Goal: Transaction & Acquisition: Purchase product/service

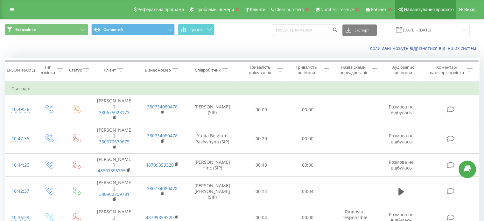
click at [424, 11] on span "Налаштування профілю" at bounding box center [429, 9] width 50 height 5
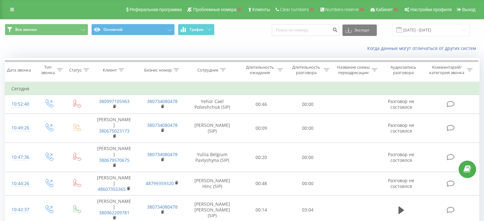
drag, startPoint x: 23, startPoint y: 11, endPoint x: 18, endPoint y: 9, distance: 5.8
click at [23, 11] on div "Реферальная программа Проблемные номера Клиенты Clear numbers Numbers reserve К…" at bounding box center [242, 9] width 484 height 19
click at [18, 9] on div "Реферальная программа Проблемные номера Клиенты Clear numbers Numbers reserve К…" at bounding box center [242, 9] width 484 height 19
click at [13, 10] on icon at bounding box center [12, 9] width 4 height 4
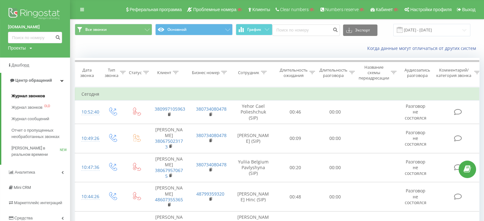
click at [29, 93] on link "Журнал звонков" at bounding box center [40, 95] width 59 height 11
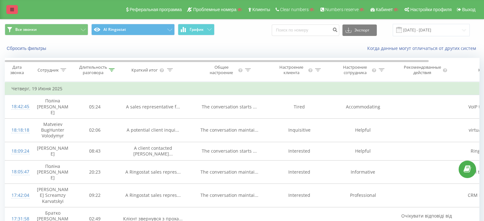
click at [13, 6] on link at bounding box center [11, 9] width 11 height 9
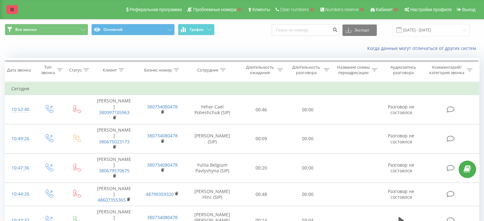
click at [12, 9] on icon at bounding box center [12, 9] width 4 height 4
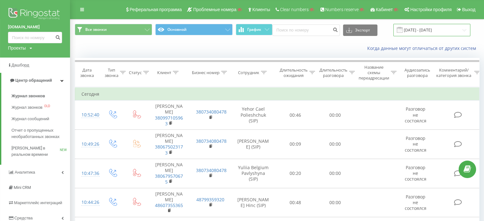
click at [421, 30] on input "21.07.2025 - 21.08.2025" at bounding box center [431, 30] width 77 height 12
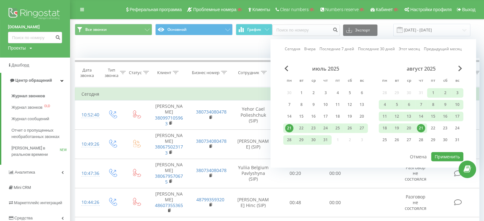
click at [344, 50] on link "Последние 7 дней" at bounding box center [337, 49] width 35 height 6
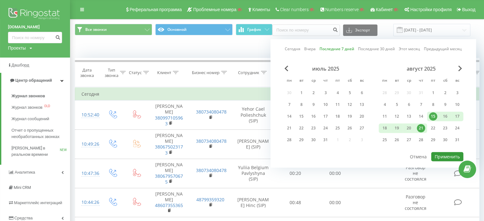
click at [454, 157] on button "Применить" at bounding box center [447, 156] width 32 height 9
type input "15.08.2025 - 21.08.2025"
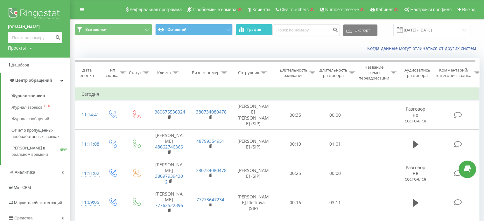
click at [260, 32] on span "График" at bounding box center [254, 29] width 14 height 4
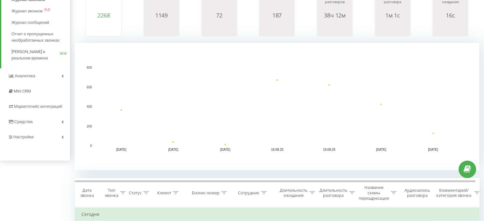
scroll to position [191, 0]
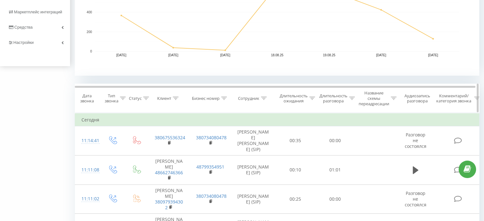
click at [123, 99] on icon at bounding box center [123, 98] width 6 height 3
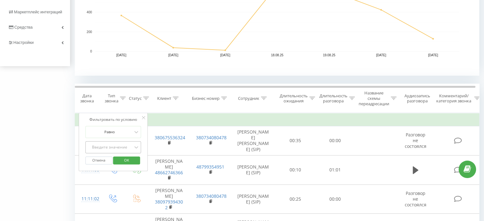
click at [113, 146] on div "Введите значение" at bounding box center [113, 147] width 56 height 12
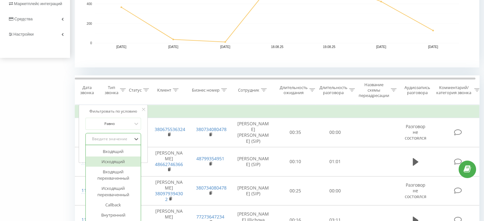
click at [111, 162] on div "Исходящий" at bounding box center [113, 162] width 55 height 10
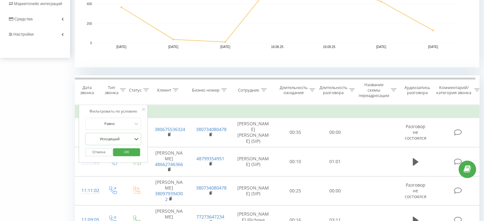
click at [125, 152] on span "OK" at bounding box center [127, 152] width 18 height 10
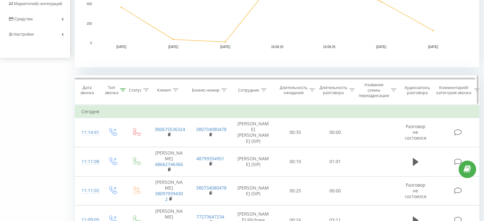
click at [144, 89] on icon at bounding box center [146, 89] width 6 height 3
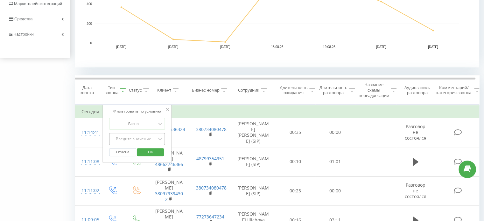
click at [146, 139] on div "Введите значение" at bounding box center [137, 139] width 56 height 12
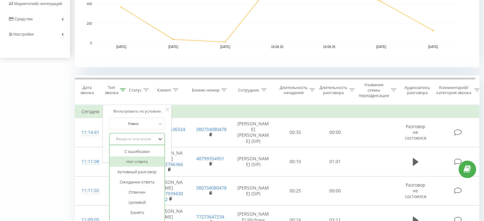
scroll to position [218, 0]
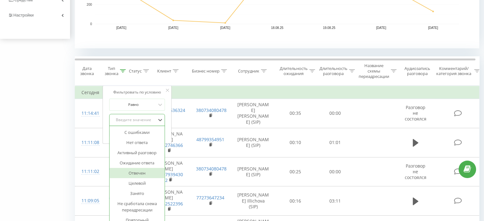
click at [138, 173] on div "Отвечен" at bounding box center [136, 173] width 55 height 10
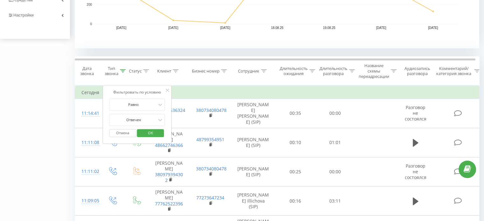
click at [151, 133] on span "OK" at bounding box center [151, 133] width 18 height 10
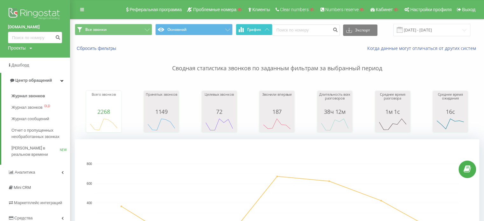
click at [254, 28] on span "График" at bounding box center [254, 29] width 14 height 4
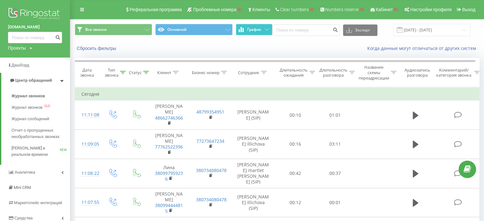
click at [254, 28] on span "График" at bounding box center [254, 29] width 14 height 4
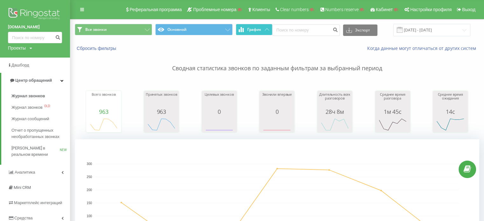
click at [266, 30] on icon at bounding box center [267, 29] width 4 height 2
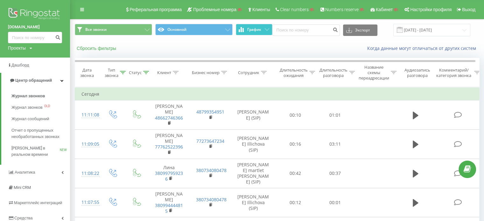
click at [95, 47] on button "Сбросить фильтры" at bounding box center [97, 49] width 45 height 6
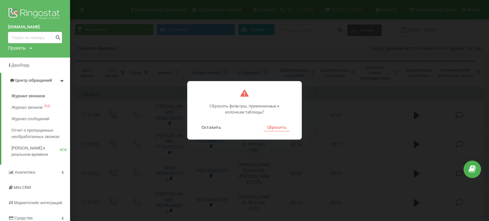
click at [277, 128] on button "Сбросить" at bounding box center [277, 127] width 26 height 8
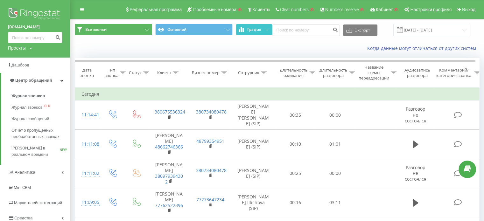
click at [111, 30] on button "Все звонки" at bounding box center [113, 29] width 77 height 11
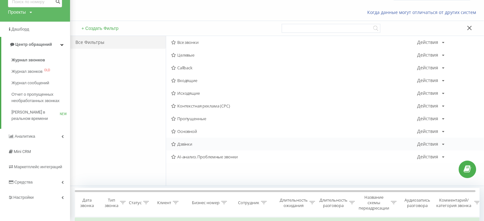
scroll to position [64, 0]
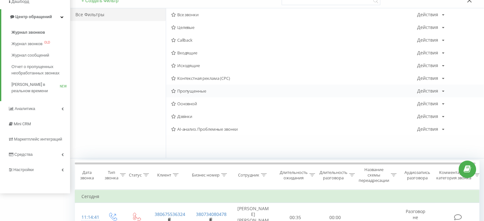
click at [190, 88] on div "Пропущенные Действия Редактировать Копировать Удалить По умолчанию Поделиться" at bounding box center [325, 91] width 318 height 13
click at [193, 91] on span "Пропущенные" at bounding box center [294, 91] width 246 height 4
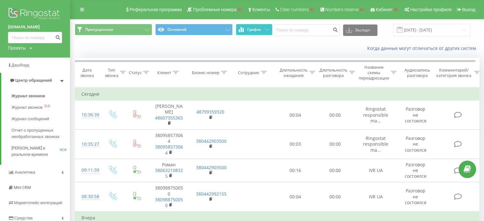
click at [259, 29] on span "График" at bounding box center [254, 29] width 14 height 4
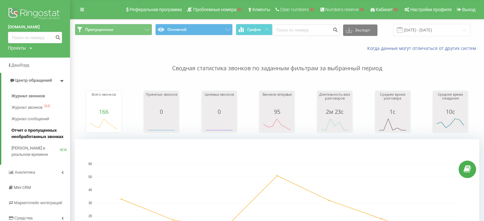
click at [29, 135] on span "Отчет о пропущенных необработанных звонках" at bounding box center [38, 133] width 55 height 13
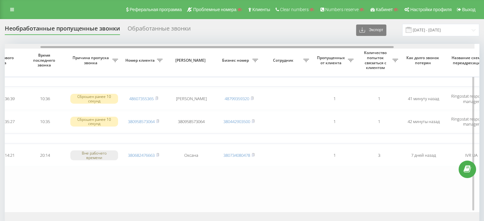
drag, startPoint x: 225, startPoint y: 46, endPoint x: 339, endPoint y: 63, distance: 114.6
click at [277, 47] on div at bounding box center [216, 47] width 353 height 2
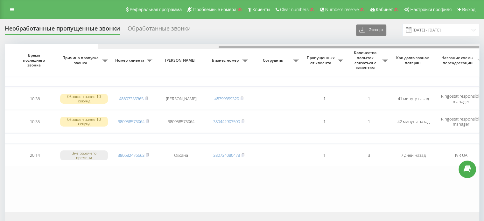
scroll to position [0, 162]
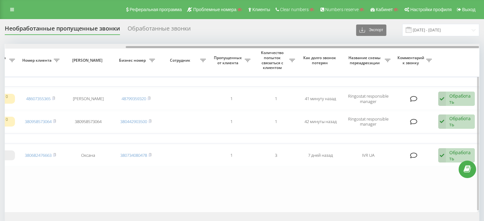
drag, startPoint x: 234, startPoint y: 46, endPoint x: 167, endPoint y: 46, distance: 67.5
click at [167, 46] on div at bounding box center [242, 46] width 474 height 5
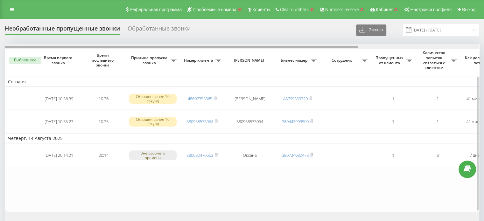
drag, startPoint x: 179, startPoint y: 47, endPoint x: 95, endPoint y: 86, distance: 92.8
click at [0, 48] on div "Необработанные пропущенные звонки Обработанные звонки Экспорт .csv .xlsx [DATE]…" at bounding box center [242, 143] width 484 height 248
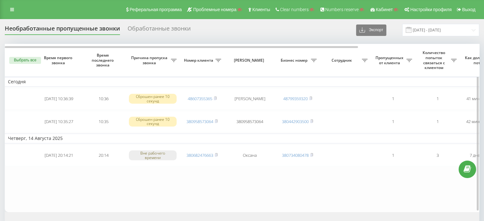
click at [174, 185] on table "[DATE] [DATE] 10:36:39 10:36 Сброшен ранее 10 секунд 48607355365 [PERSON_NAME] …" at bounding box center [323, 128] width 637 height 168
click at [155, 26] on div "Обработанные звонки" at bounding box center [159, 30] width 63 height 10
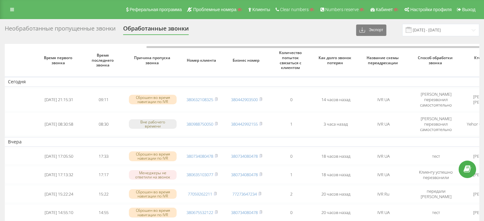
scroll to position [0, 76]
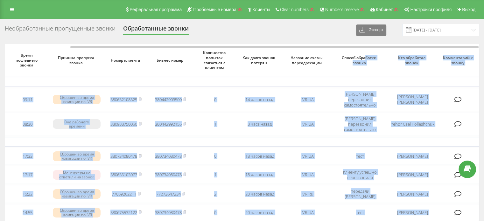
drag, startPoint x: 285, startPoint y: 46, endPoint x: 366, endPoint y: 52, distance: 80.7
click at [366, 52] on div "Время первого звонка Время последнего звонка Причина пропуска звонка Номер клие…" at bounding box center [242, 224] width 475 height 360
click at [385, 42] on div "Необработанные пропущенные звонки Обработанные звонки Экспорт .csv .xlsx 21.07.…" at bounding box center [242, 214] width 475 height 380
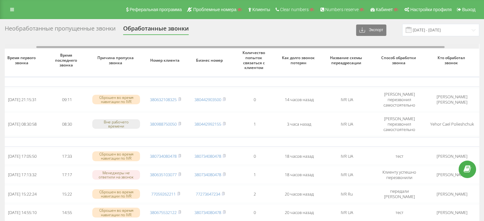
scroll to position [0, 0]
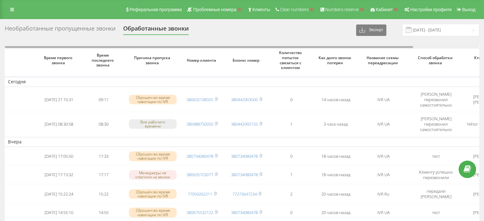
drag, startPoint x: 182, startPoint y: 47, endPoint x: 0, endPoint y: 33, distance: 182.6
click at [0, 33] on div "Необработанные пропущенные звонки Обработанные звонки Экспорт .csv .xlsx 21.07.…" at bounding box center [242, 213] width 484 height 389
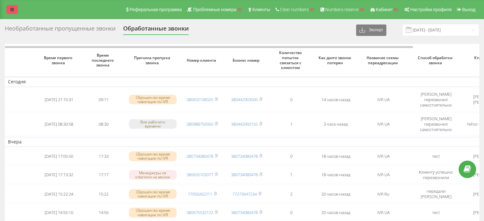
click at [14, 6] on link at bounding box center [11, 9] width 11 height 9
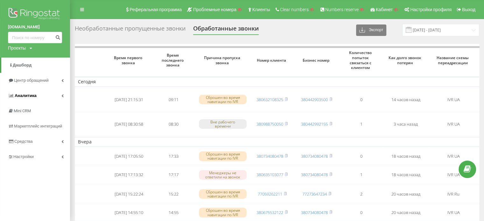
click at [36, 94] on link "Аналитика" at bounding box center [35, 95] width 70 height 15
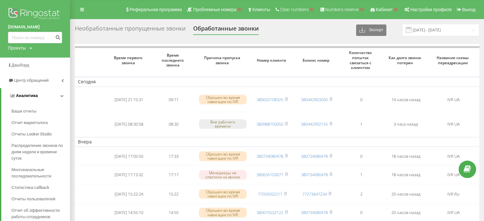
scroll to position [32, 0]
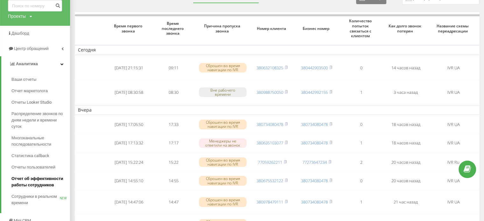
click at [26, 180] on span "Отчет об эффективности работы сотрудников" at bounding box center [38, 182] width 55 height 13
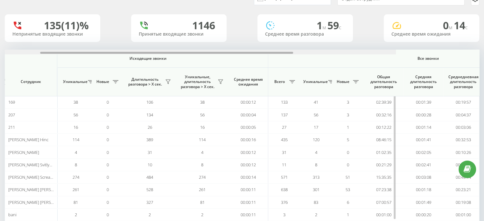
scroll to position [0, 413]
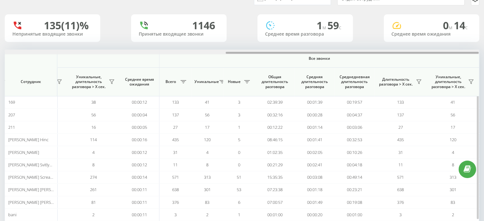
drag, startPoint x: 166, startPoint y: 53, endPoint x: 433, endPoint y: 78, distance: 267.5
click at [433, 78] on div "Входящие звонки Исходящие звонки Все звонки Сотрудник Всего Уникальные Новые Пр…" at bounding box center [242, 136] width 475 height 172
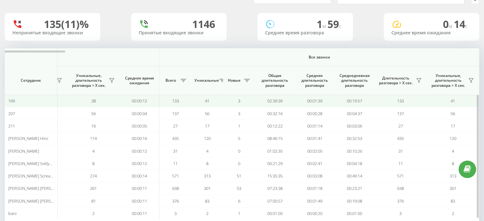
scroll to position [0, 0]
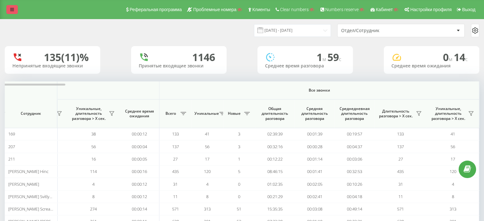
click at [14, 7] on icon at bounding box center [12, 9] width 4 height 4
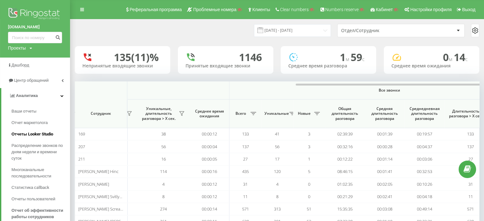
click at [33, 137] on span "Отчеты Looker Studio" at bounding box center [32, 134] width 42 height 6
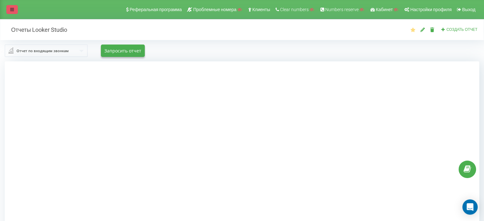
click at [13, 9] on icon at bounding box center [12, 9] width 4 height 4
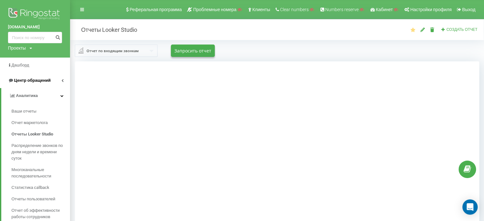
click at [27, 73] on link "Центр обращений" at bounding box center [35, 80] width 70 height 15
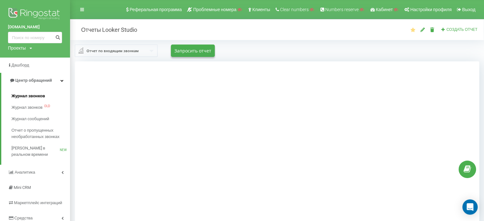
click at [33, 98] on span "Журнал звонков" at bounding box center [27, 96] width 33 height 6
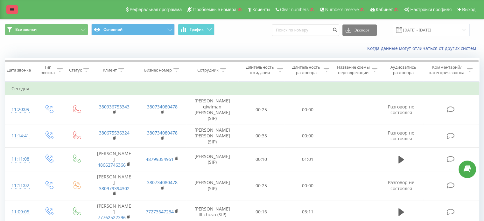
click at [14, 9] on link at bounding box center [11, 9] width 11 height 9
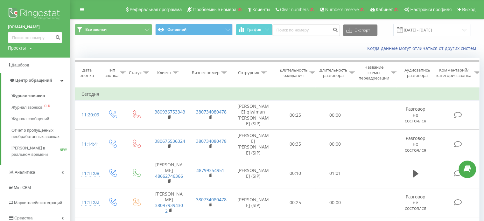
click at [195, 43] on div "Когда данные могут отличаться от других систем" at bounding box center [276, 48] width 413 height 15
click at [170, 50] on div "Когда данные могут отличаться от других систем" at bounding box center [276, 48] width 413 height 15
click at [276, 51] on div "Когда данные могут отличаться от других систем" at bounding box center [354, 48] width 258 height 6
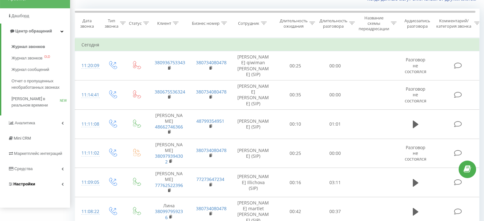
scroll to position [64, 0]
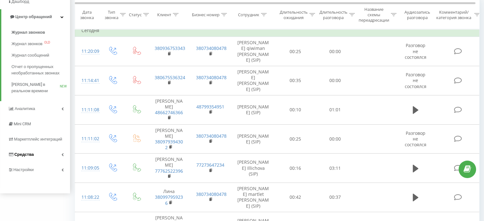
click at [33, 157] on link "Средства" at bounding box center [35, 154] width 70 height 15
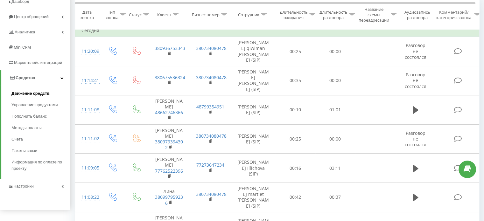
click at [37, 94] on span "Движение средств" at bounding box center [30, 93] width 38 height 6
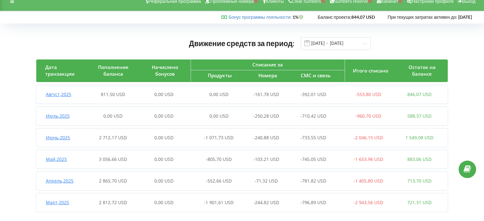
scroll to position [15, 0]
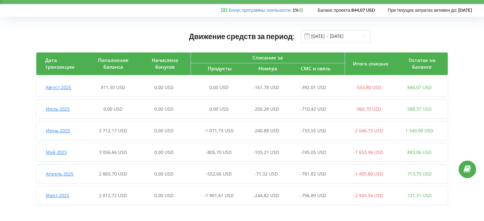
click at [90, 84] on div "811,50 USD" at bounding box center [112, 87] width 51 height 6
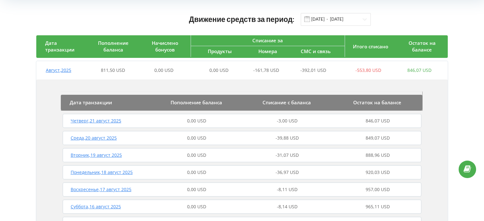
scroll to position [47, 0]
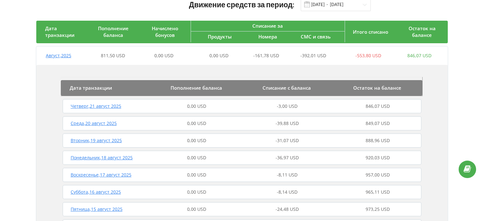
click at [126, 123] on div "Среда , 20 август 2025" at bounding box center [106, 123] width 90 height 6
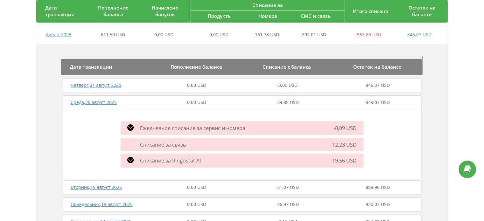
scroll to position [79, 0]
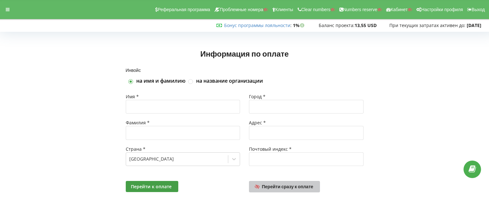
click at [284, 189] on link "Перейти сразу к оплате" at bounding box center [284, 186] width 71 height 11
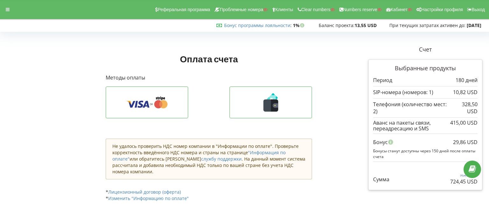
click at [4, 4] on div "Реферальная программа Проблемные номера Клиенты Clear numbers Numbers reserve К…" at bounding box center [245, 9] width 498 height 19
click at [5, 6] on div at bounding box center [7, 9] width 11 height 9
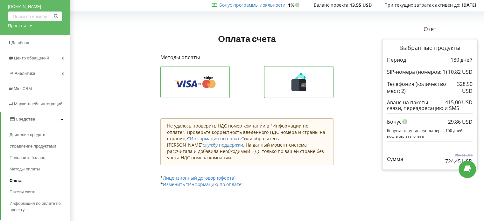
scroll to position [32, 0]
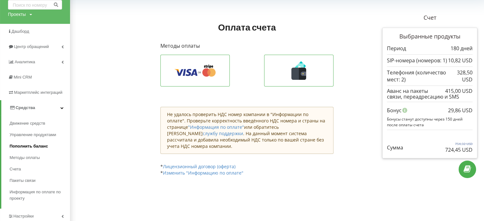
click at [25, 149] on span "Пополнить баланс" at bounding box center [29, 146] width 39 height 6
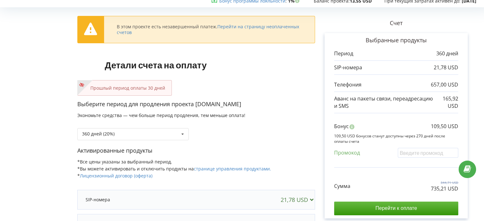
scroll to position [32, 0]
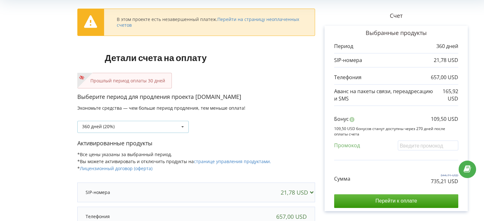
click at [123, 128] on div "360 дней (20%) Пополнить баланс без периода 30 дней" at bounding box center [132, 127] width 111 height 12
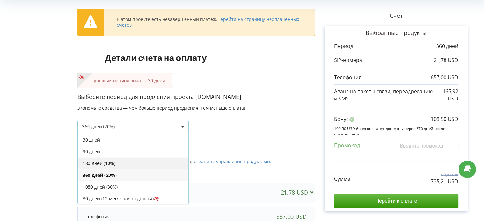
click at [103, 161] on div "180 дней (10%)" at bounding box center [133, 164] width 111 height 12
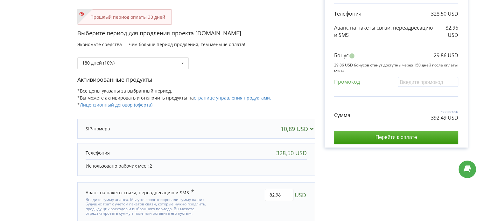
scroll to position [0, 0]
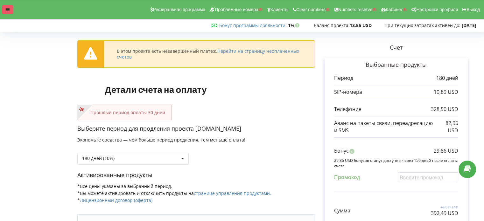
click at [10, 11] on div at bounding box center [7, 9] width 11 height 9
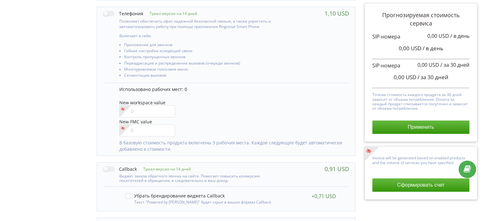
scroll to position [326, 0]
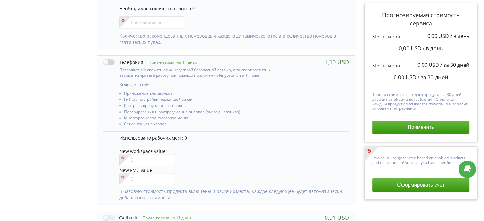
click at [107, 60] on label at bounding box center [123, 62] width 40 height 7
checkbox input "true"
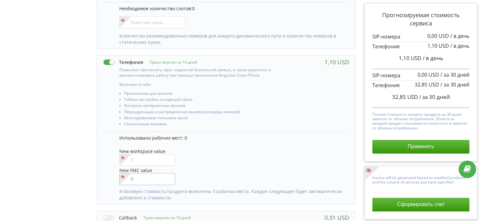
click at [135, 174] on input"] "number" at bounding box center [147, 179] width 56 height 12
type input"] "3"
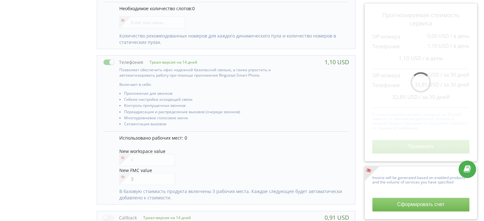
click at [111, 170] on div "Использовано рабочих мест: 0 New workspace value New FMC value 3" at bounding box center [226, 167] width 246 height 73
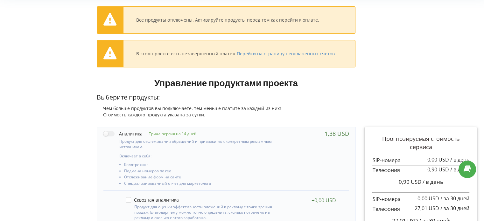
scroll to position [198, 0]
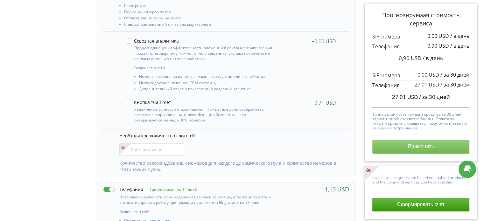
click at [414, 147] on button "Применить" at bounding box center [420, 146] width 97 height 13
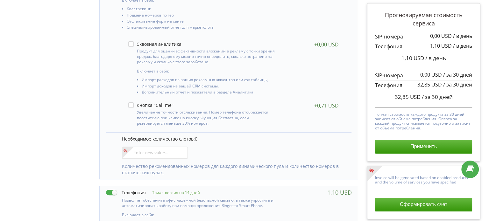
scroll to position [165, 0]
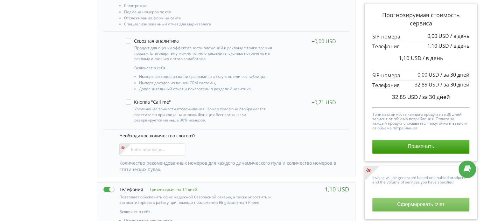
click at [418, 203] on button "Сформировать счет" at bounding box center [420, 204] width 97 height 13
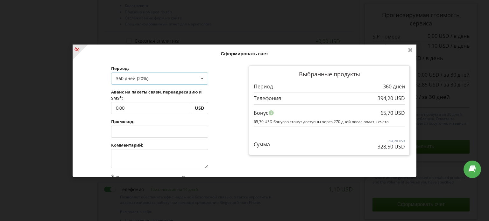
click at [129, 78] on div "360 дней (20%)" at bounding box center [132, 78] width 32 height 4
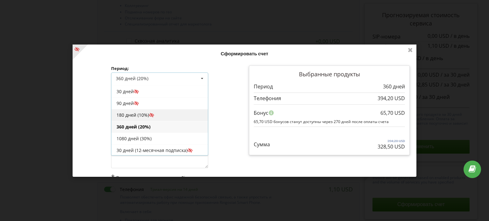
click at [128, 117] on div "180 дней (10%)" at bounding box center [159, 115] width 96 height 12
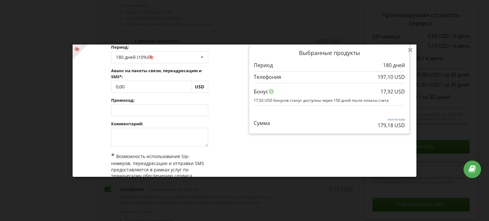
scroll to position [21, 0]
click at [128, 81] on input "0,00" at bounding box center [151, 87] width 80 height 12
type input "174"
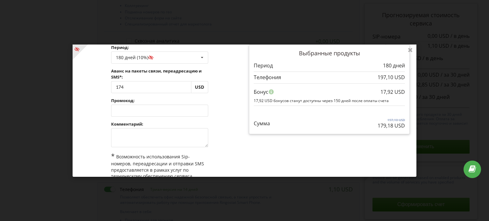
click at [216, 105] on div "Обработка... Сформировать счет Период: 180 дней (10%) Пополнить баланс без пери…" at bounding box center [245, 111] width 344 height 132
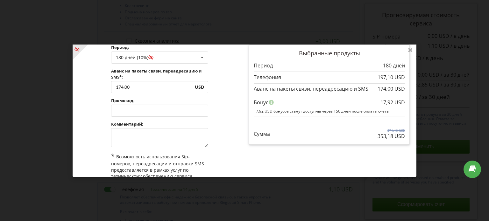
click at [149, 136] on div "Обработка..." at bounding box center [245, 111] width 344 height 132
click at [149, 142] on textarea at bounding box center [159, 137] width 97 height 19
type textarea "+"
click at [224, 131] on div "Период: 180 дней (10%) Пополнить баланс без периода 30 дней 174,00 +" at bounding box center [160, 123] width 170 height 167
click at [229, 117] on div "Период: 180 дней (10%) Пополнить баланс без периода 30 дней 174,00 +" at bounding box center [160, 123] width 170 height 167
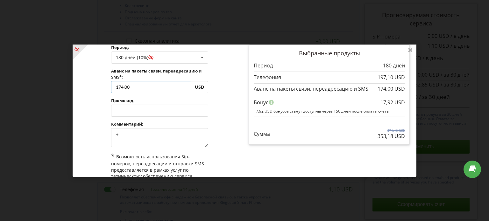
drag, startPoint x: 115, startPoint y: 86, endPoint x: 137, endPoint y: 88, distance: 22.4
click at [137, 88] on input "174,00" at bounding box center [151, 87] width 80 height 12
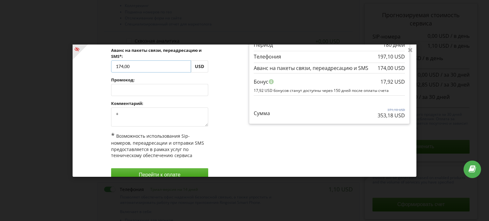
scroll to position [53, 0]
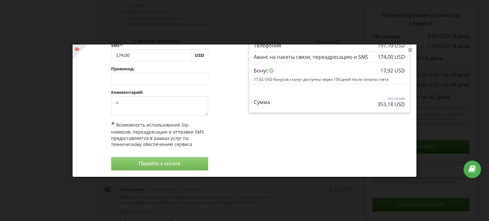
click at [159, 161] on button "Перейти к оплате" at bounding box center [159, 163] width 97 height 13
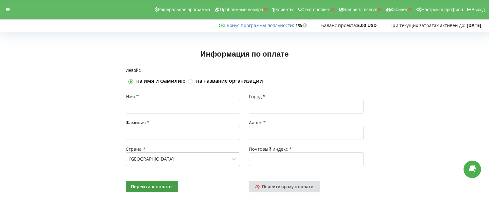
click at [72, 50] on div "Информация по оплате" at bounding box center [244, 51] width 475 height 34
